Goal: Find specific page/section: Find specific page/section

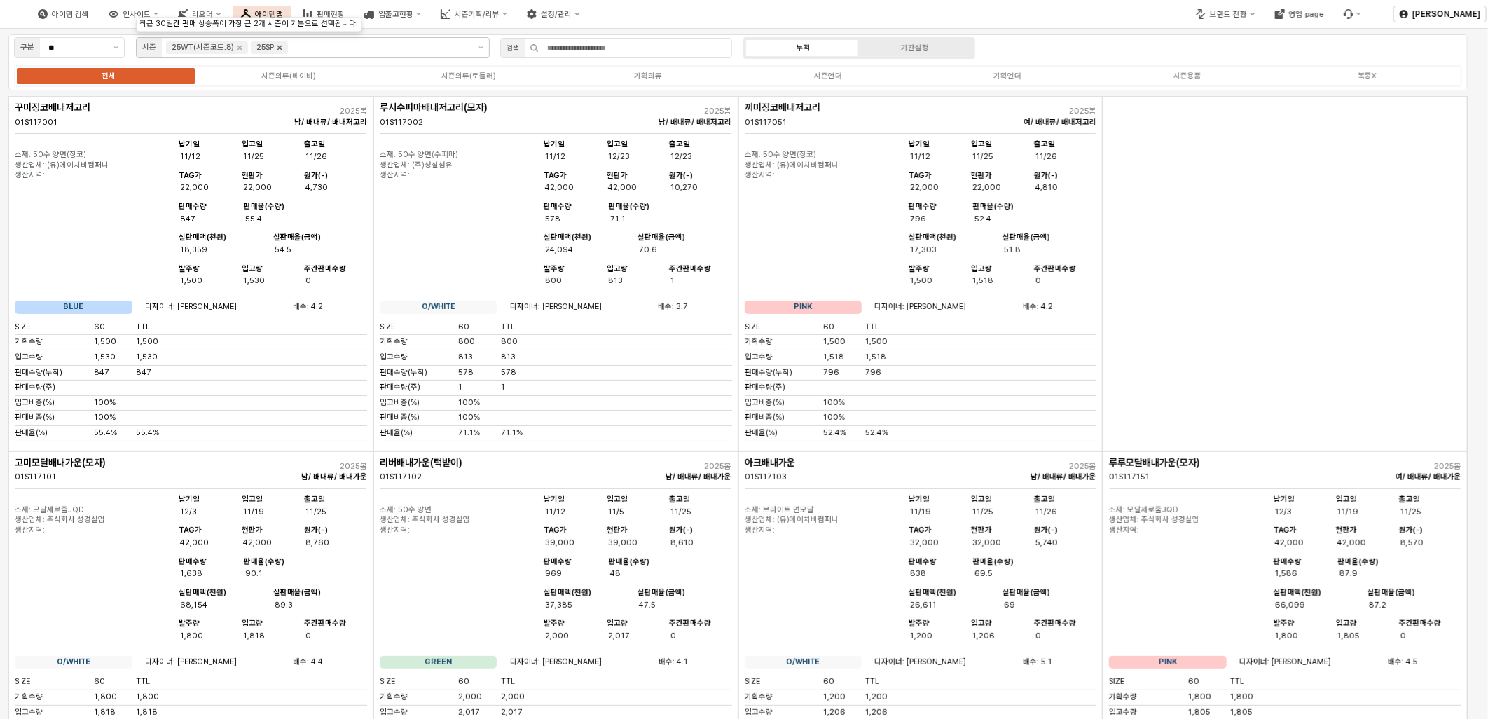
click at [279, 50] on icon "Remove 25SP" at bounding box center [279, 47] width 11 height 11
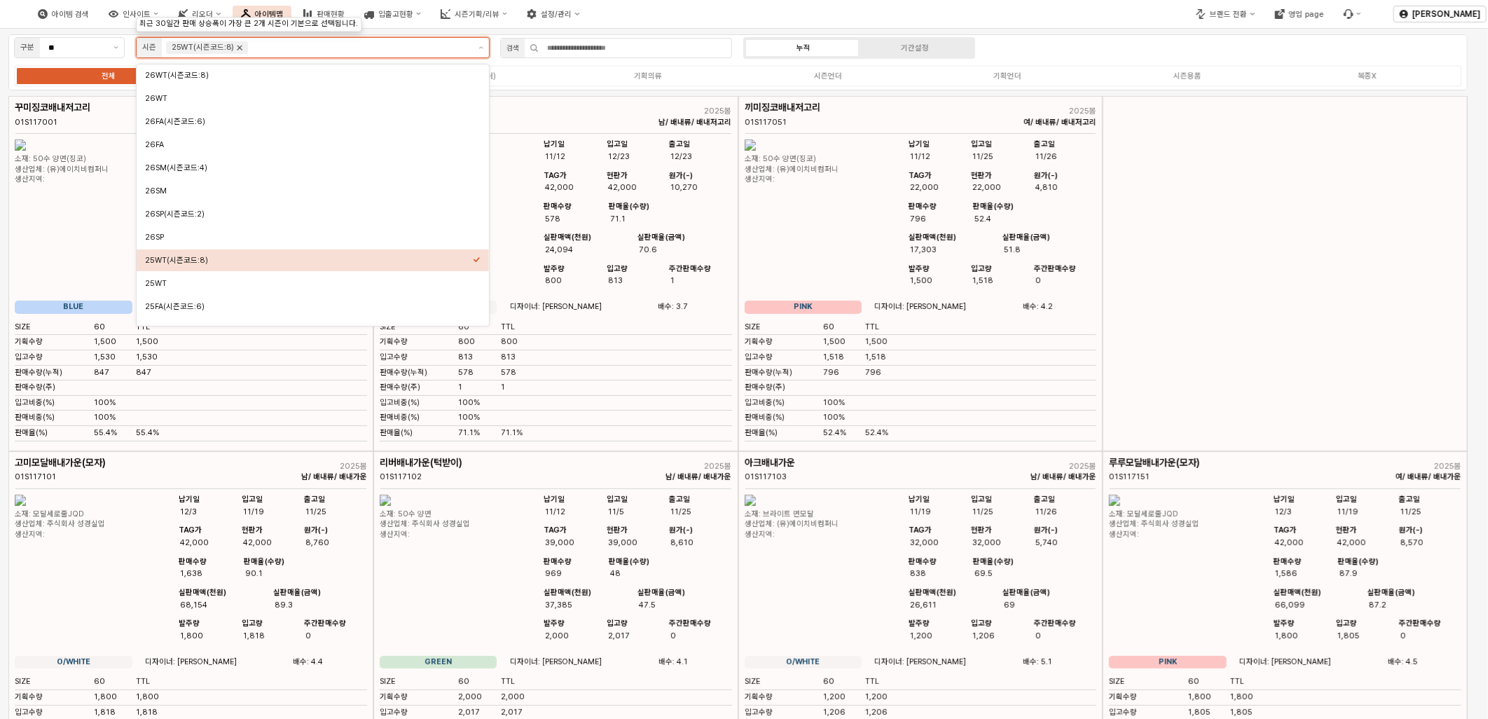
click at [239, 50] on icon "Remove 25WT(시즌코드:8)" at bounding box center [239, 47] width 11 height 11
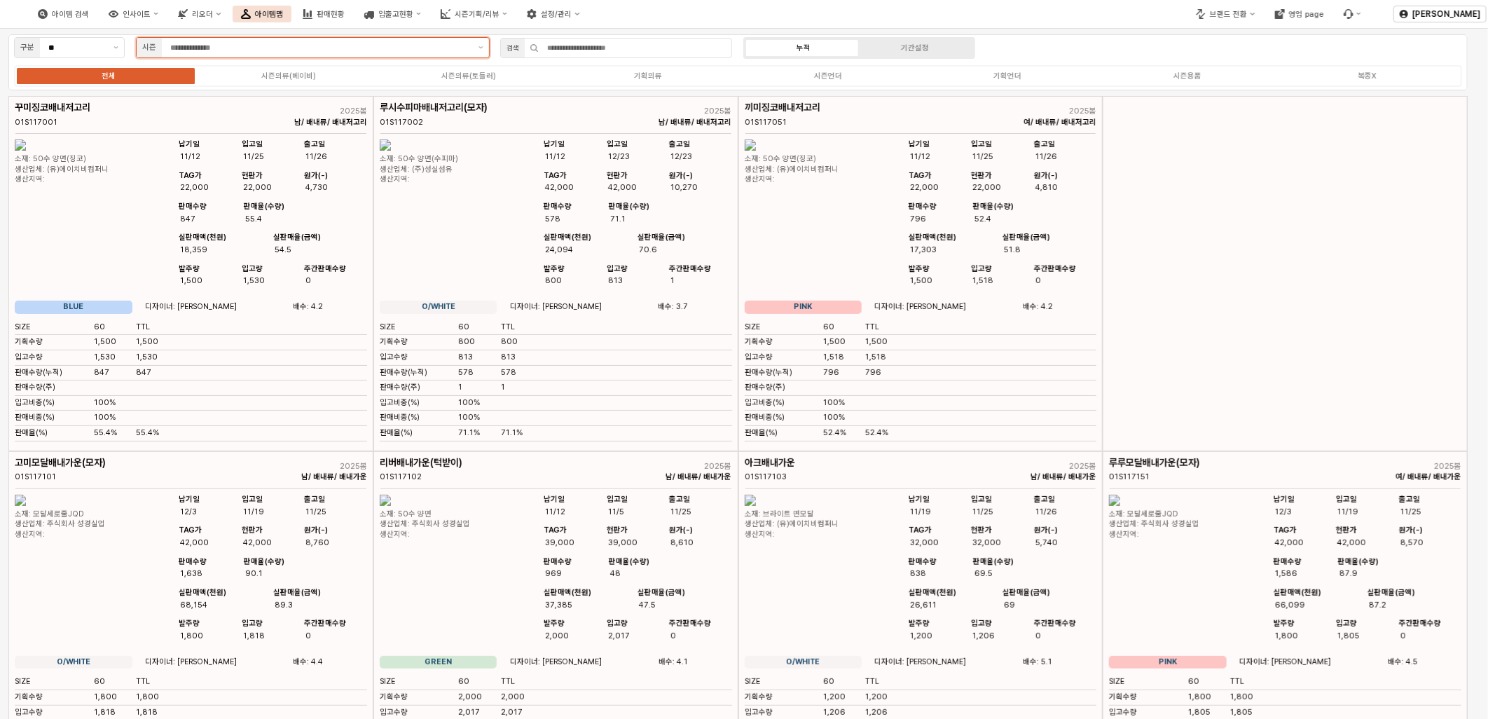
click at [239, 50] on input "App Frame" at bounding box center [320, 47] width 300 height 13
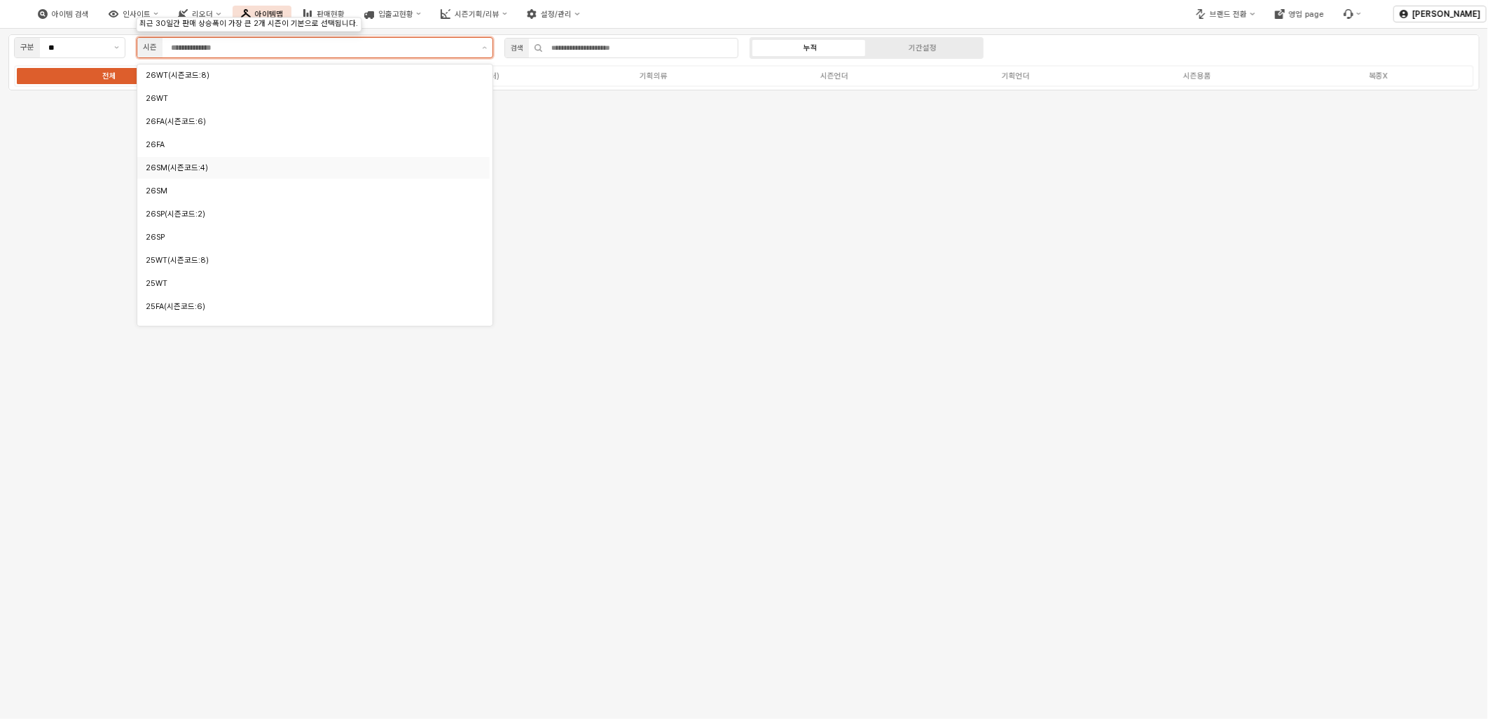
click at [183, 164] on div "26SM(시즌코드:4)" at bounding box center [310, 168] width 328 height 11
click at [187, 184] on div "26SM" at bounding box center [310, 190] width 328 height 13
click at [187, 217] on div "25SM" at bounding box center [310, 220] width 328 height 11
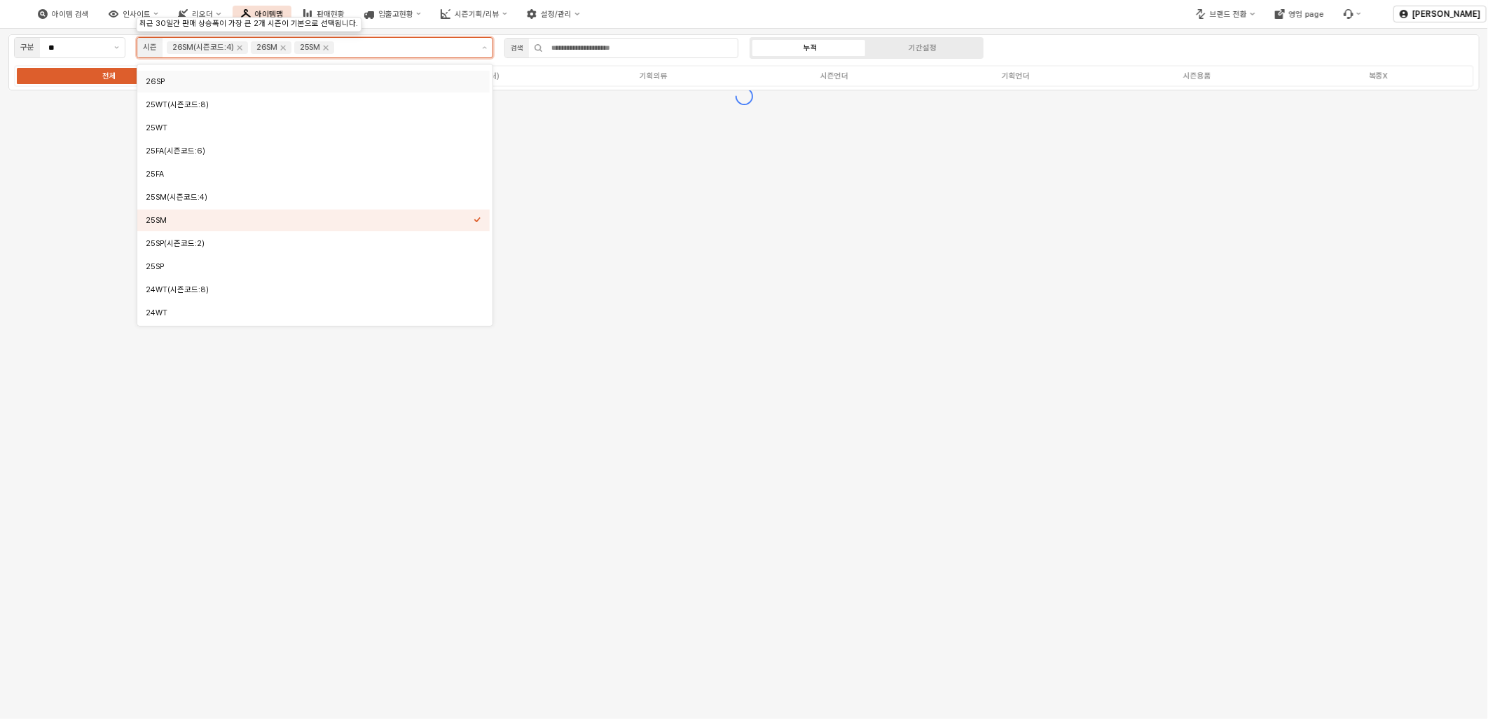
scroll to position [138, 0]
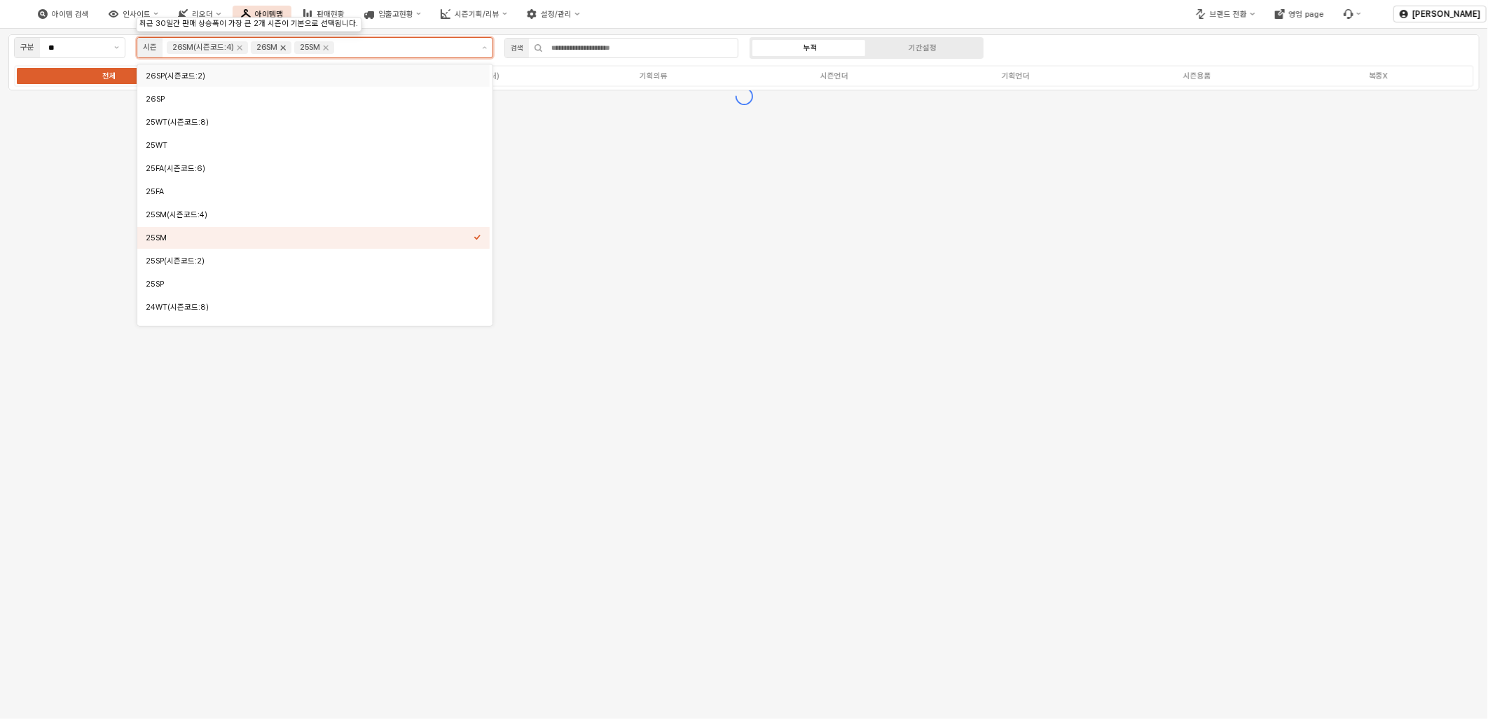
click at [277, 47] on icon "Remove 26SM" at bounding box center [282, 47] width 11 height 11
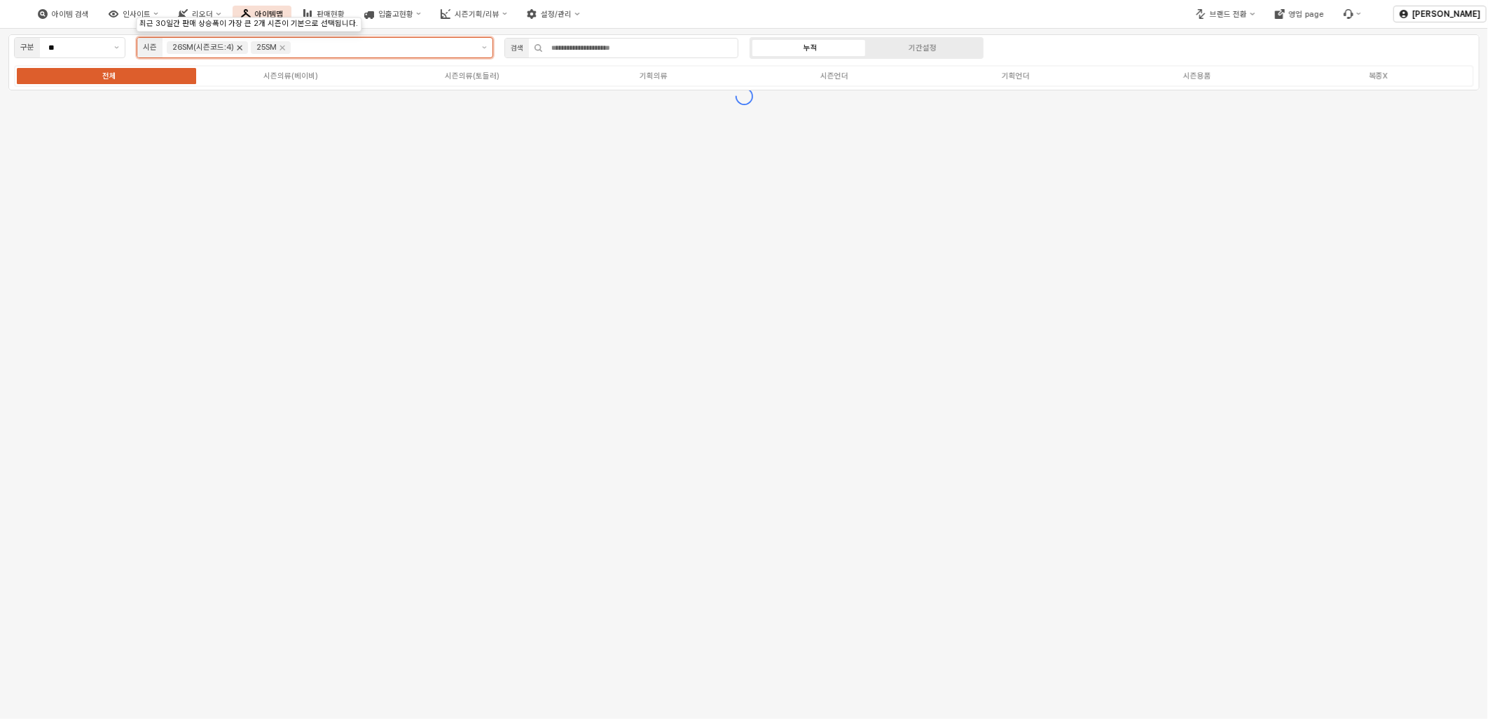
click at [237, 46] on icon "Remove 26SM(시즌코드:4)" at bounding box center [239, 48] width 5 height 5
click at [373, 144] on div "구분 ** 시즌 25SM 검색 누적 기간설정 전체 시즌의류(베이비) 시즌의류(토들러) 기획의류 시즌언더 기획언더 시즌용품 복종X" at bounding box center [744, 374] width 1488 height 691
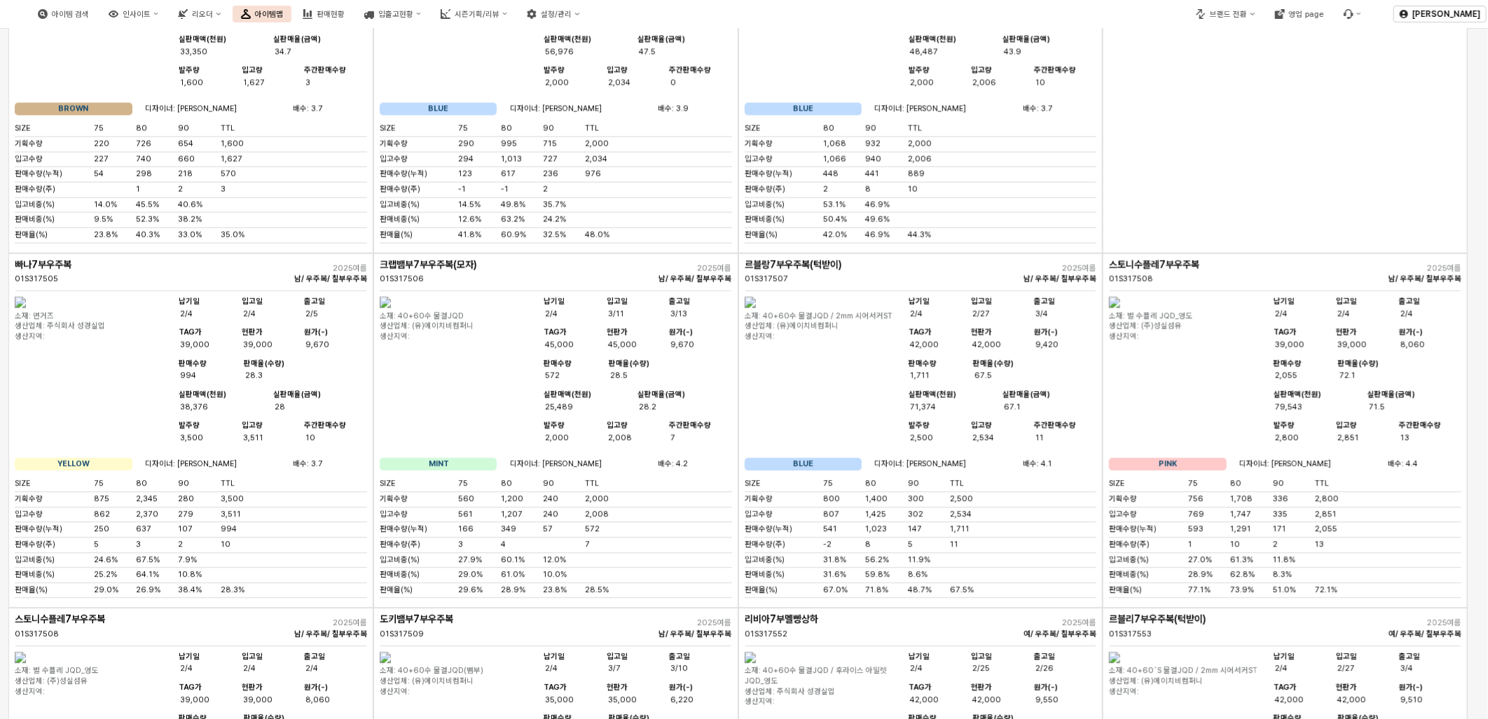
scroll to position [1868, 0]
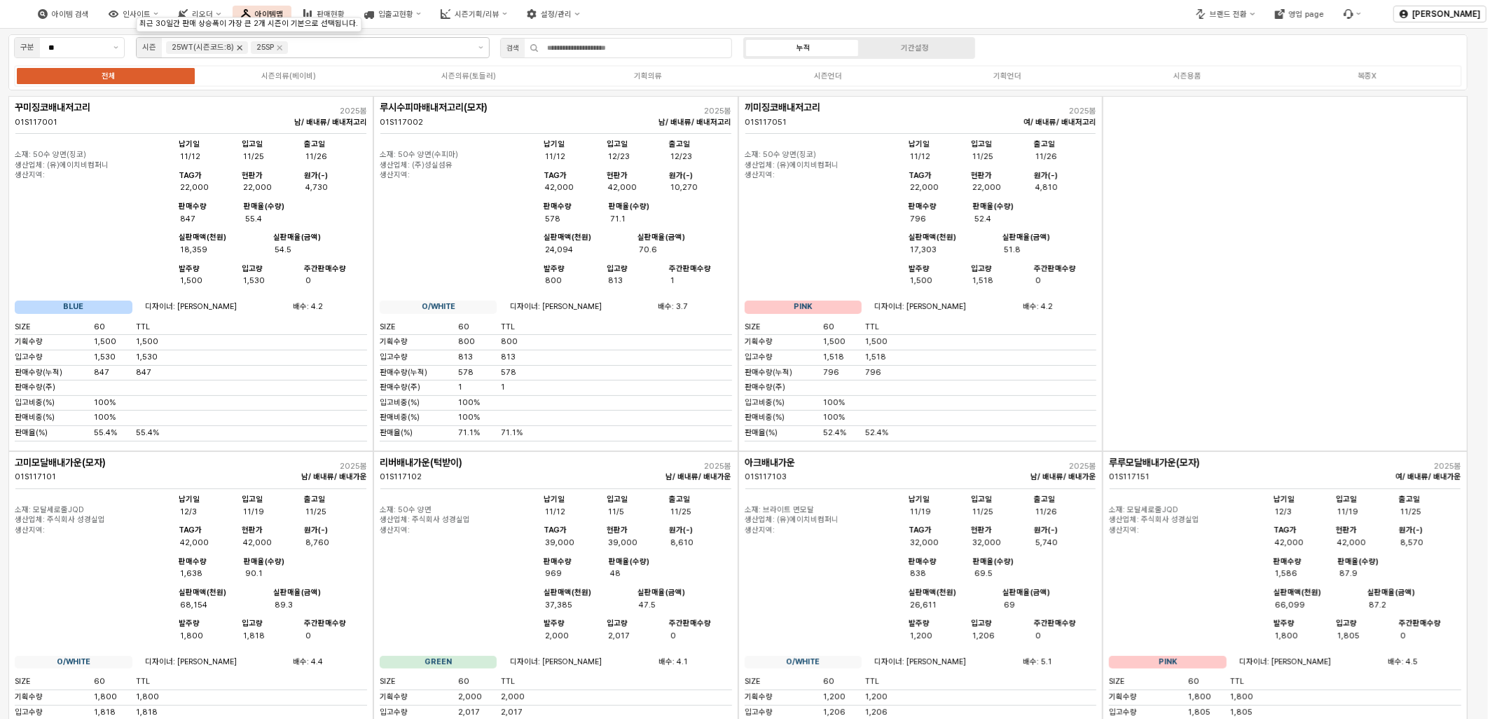
click at [234, 45] on icon "Remove 25WT(시즌코드:8)" at bounding box center [239, 47] width 11 height 11
click at [196, 44] on icon "Remove 25SP" at bounding box center [194, 47] width 11 height 11
